Goal: Task Accomplishment & Management: Complete application form

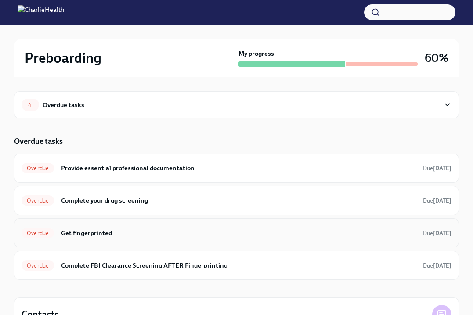
click at [163, 239] on div "Overdue Get fingerprinted Due [DATE]" at bounding box center [237, 233] width 430 height 14
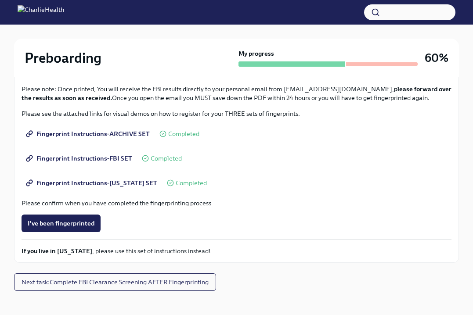
scroll to position [131, 0]
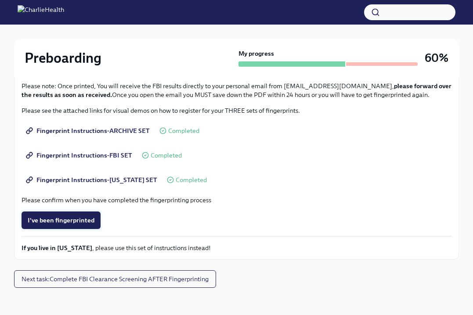
click at [80, 217] on span "I've been fingerprinted" at bounding box center [61, 220] width 67 height 9
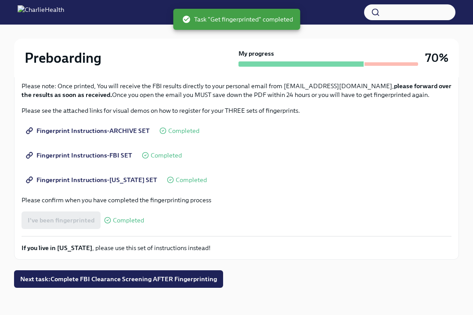
click at [159, 282] on span "Next task : Complete FBI Clearance Screening AFTER Fingerprinting" at bounding box center [118, 279] width 197 height 9
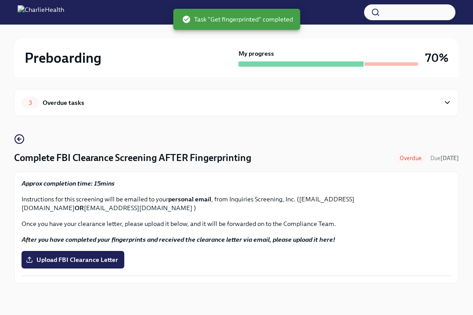
scroll to position [2, 0]
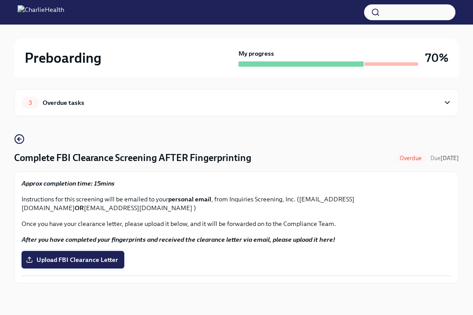
click at [94, 259] on span "Upload FBI Clearance Letter" at bounding box center [73, 260] width 90 height 9
click at [0, 0] on input "Upload FBI Clearance Letter" at bounding box center [0, 0] width 0 height 0
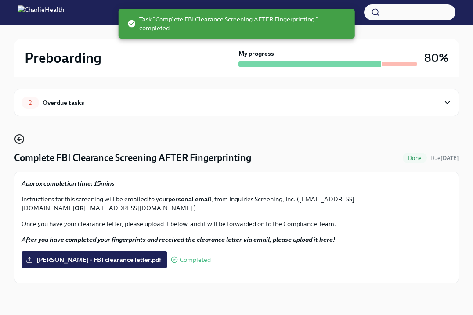
click at [21, 137] on icon "button" at bounding box center [19, 139] width 11 height 11
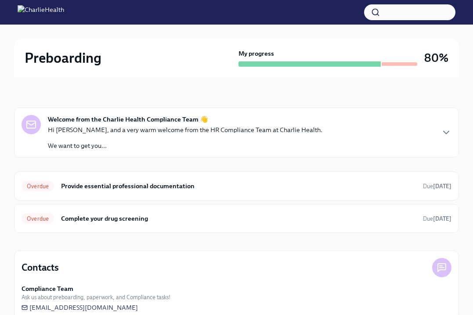
scroll to position [46, 0]
click at [148, 189] on h6 "Provide essential professional documentation" at bounding box center [238, 187] width 355 height 10
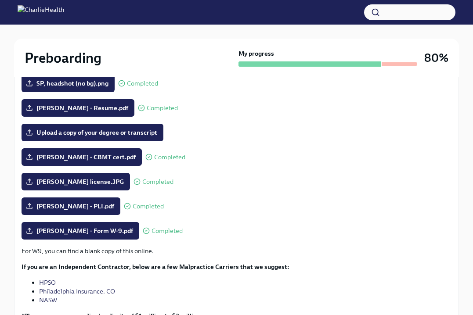
scroll to position [169, 0]
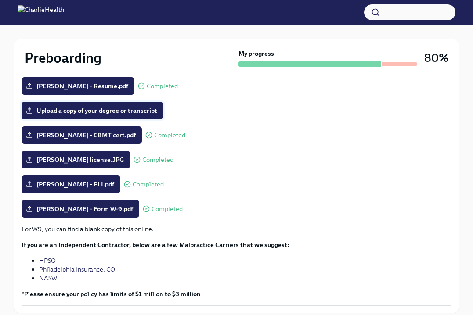
click at [141, 108] on span "Upload a copy of your degree or transcript" at bounding box center [93, 110] width 130 height 9
click at [0, 0] on input "Upload a copy of your degree or transcript" at bounding box center [0, 0] width 0 height 0
click at [96, 158] on span "Potter, Sadie license.JPG" at bounding box center [76, 159] width 96 height 9
click at [0, 0] on input "Potter, Sadie license.JPG" at bounding box center [0, 0] width 0 height 0
click at [136, 160] on icon at bounding box center [137, 159] width 2 height 1
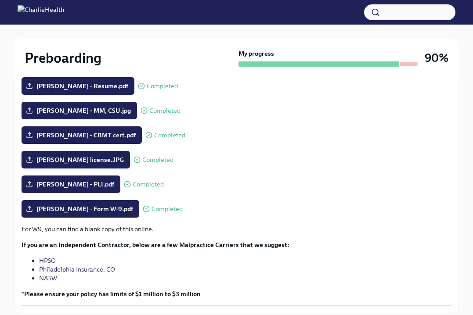
click at [98, 159] on span "Potter, Sadie license.JPG" at bounding box center [76, 159] width 96 height 9
click at [0, 0] on input "Potter, Sadie license.JPG" at bounding box center [0, 0] width 0 height 0
click at [66, 160] on span "Potter, Sadie license.JPG" at bounding box center [76, 159] width 96 height 9
click at [0, 0] on input "Potter, Sadie license.JPG" at bounding box center [0, 0] width 0 height 0
click at [73, 156] on span "Potter, Sadie license.JPG" at bounding box center [76, 159] width 96 height 9
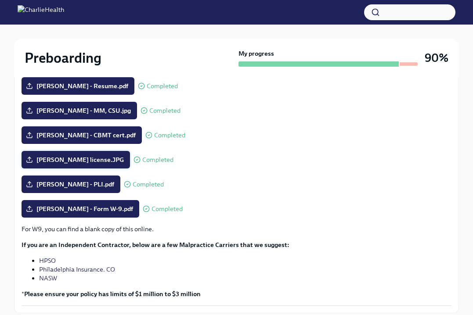
click at [0, 0] on input "Potter, Sadie license.JPG" at bounding box center [0, 0] width 0 height 0
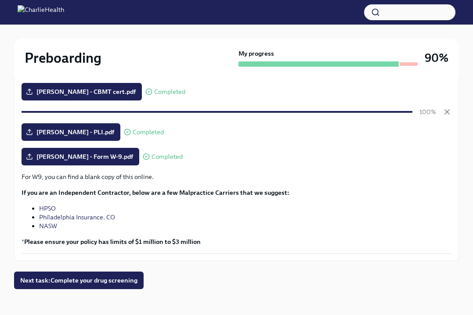
scroll to position [218, 0]
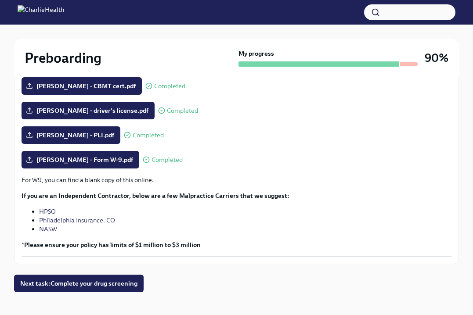
click at [133, 274] on div "Provide essential professional documentation Done Due Jul 24th The following do…" at bounding box center [236, 105] width 445 height 375
click at [131, 283] on span "Next task : Complete your drug screening" at bounding box center [78, 283] width 117 height 9
